Goal: Transaction & Acquisition: Obtain resource

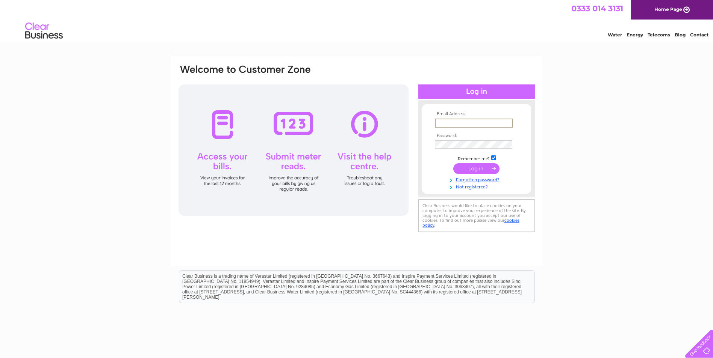
click at [465, 125] on input "text" at bounding box center [474, 123] width 78 height 9
type input "[PERSON_NAME][EMAIL_ADDRESS][PERSON_NAME][DOMAIN_NAME]"
click at [453, 163] on input "submit" at bounding box center [476, 168] width 46 height 11
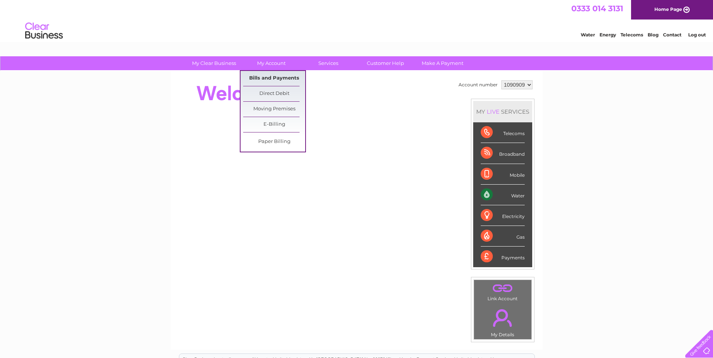
click at [275, 76] on link "Bills and Payments" at bounding box center [274, 78] width 62 height 15
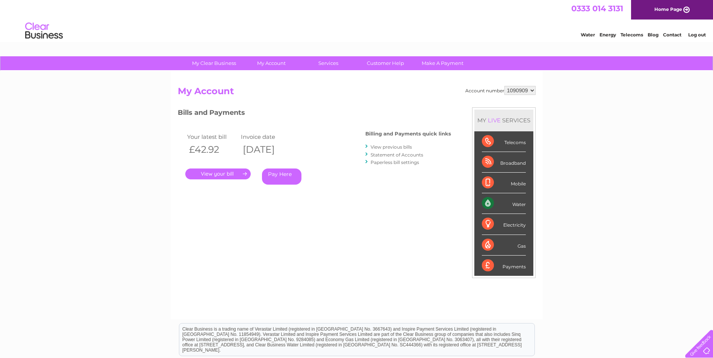
click at [222, 174] on link "." at bounding box center [217, 174] width 65 height 11
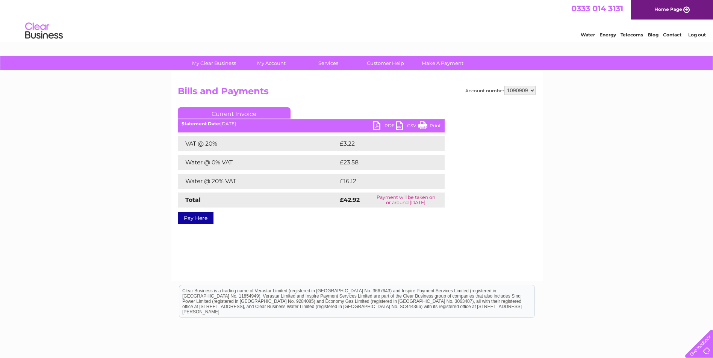
click at [378, 122] on link "PDF" at bounding box center [384, 126] width 23 height 11
